Goal: Download file/media

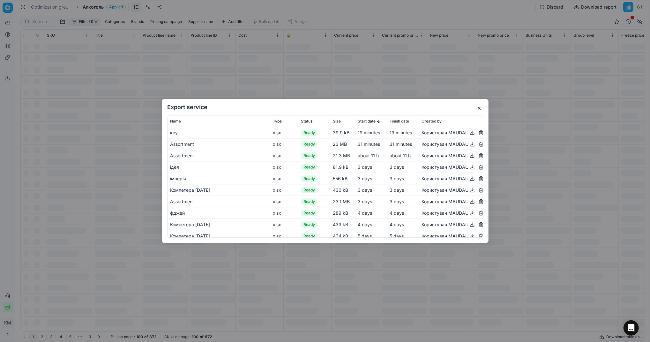
click at [478, 110] on button "button" at bounding box center [479, 108] width 8 height 8
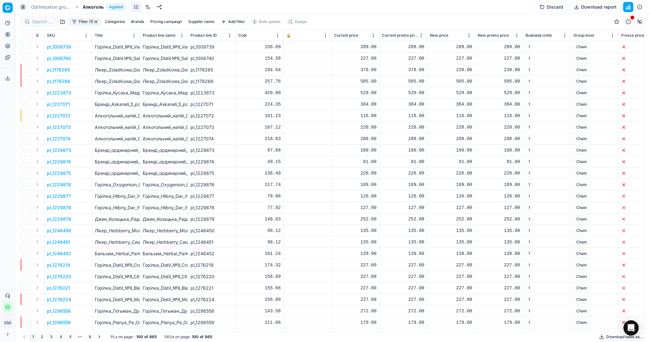
click at [606, 334] on button "Download table as..." at bounding box center [621, 337] width 47 height 8
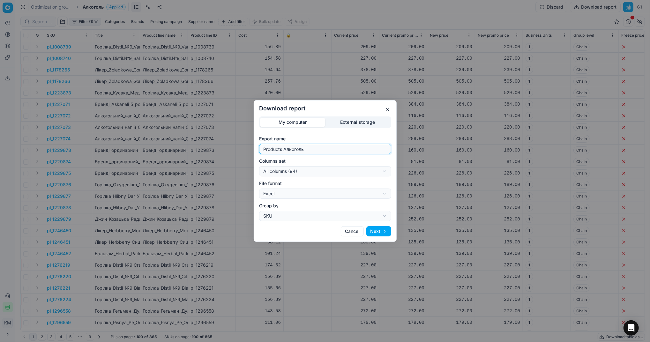
drag, startPoint x: 321, startPoint y: 149, endPoint x: 224, endPoint y: 147, distance: 97.0
click at [224, 147] on div "Download report My computer External storage Export name Products Алкоголь Colu…" at bounding box center [325, 171] width 650 height 342
type input "Компетера 13.10.2025"
click at [376, 233] on button "Next" at bounding box center [378, 231] width 25 height 10
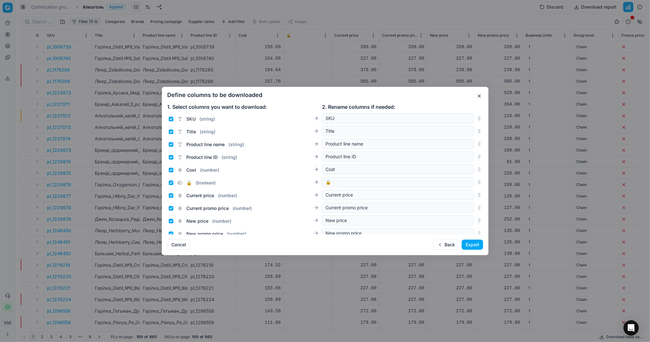
click at [467, 243] on button "Export" at bounding box center [472, 245] width 21 height 10
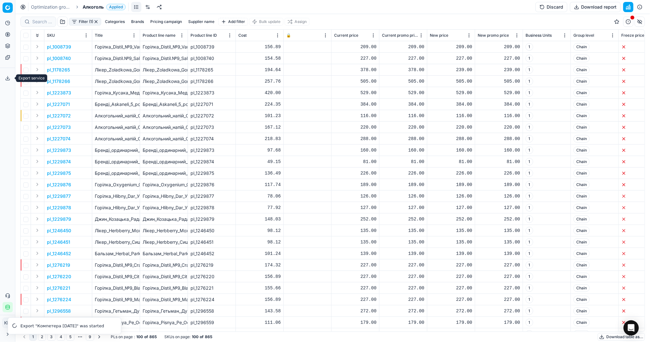
click at [3, 81] on button "Export service" at bounding box center [8, 78] width 10 height 10
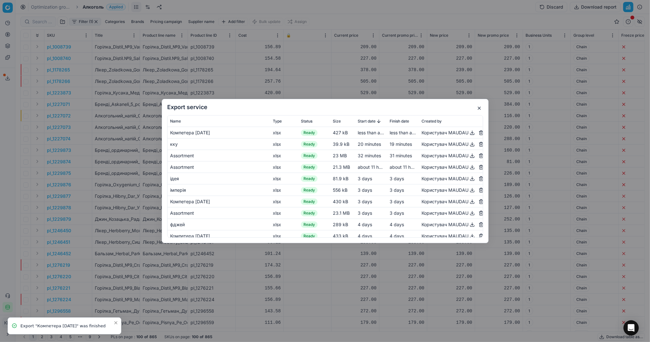
click at [468, 135] on button "button" at bounding box center [472, 133] width 8 height 8
